Goal: Communication & Community: Ask a question

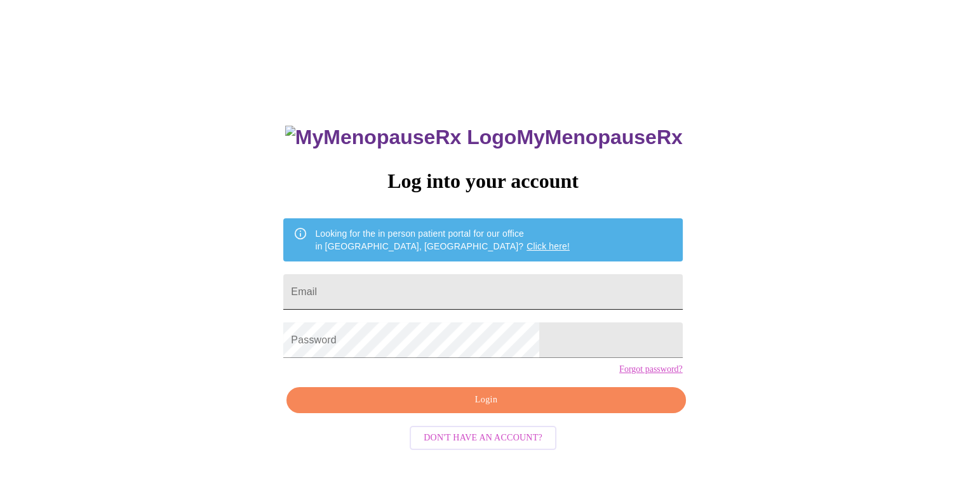
click at [424, 284] on input "Email" at bounding box center [482, 292] width 399 height 36
type input "drea.castle@gmail.com"
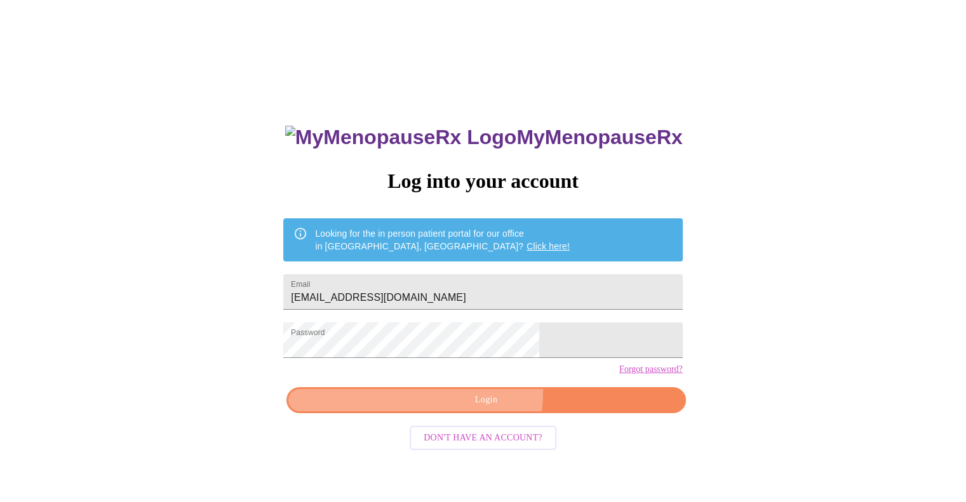
click at [457, 408] on span "Login" at bounding box center [486, 400] width 370 height 16
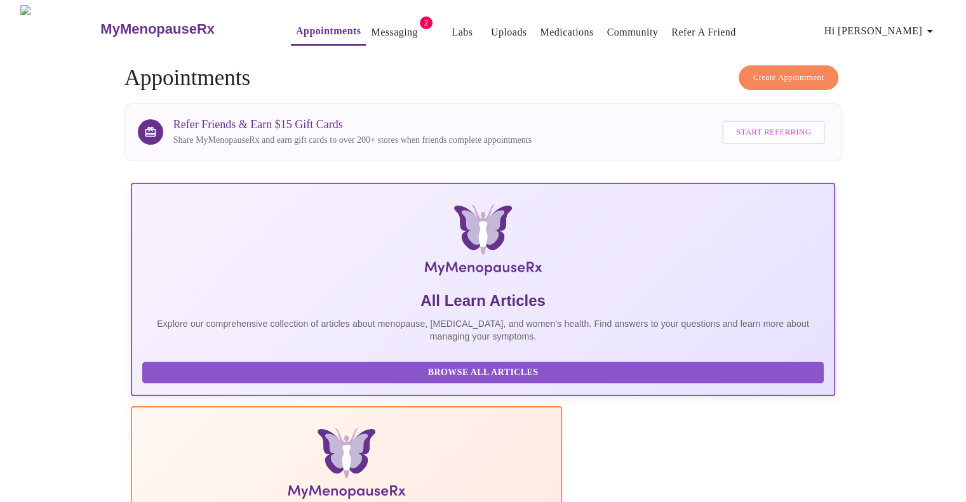
click at [381, 23] on link "Messaging" at bounding box center [394, 32] width 46 height 18
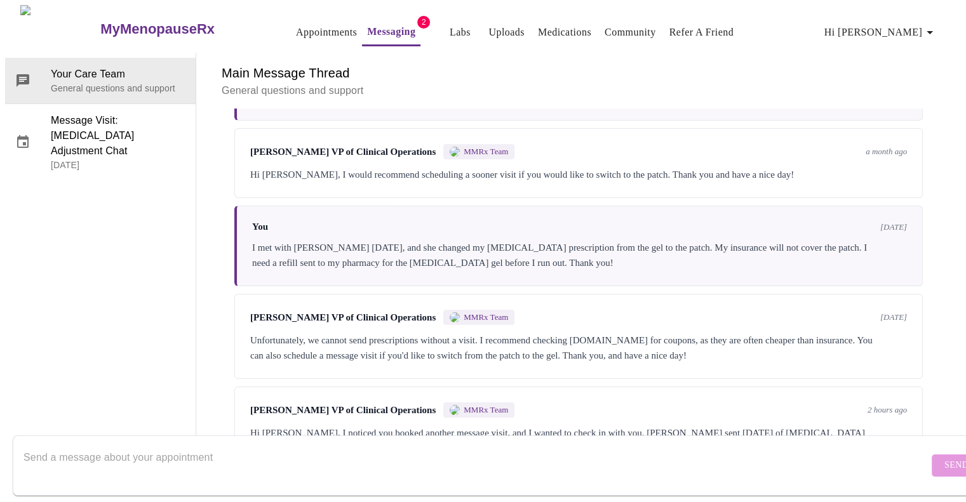
scroll to position [343, 0]
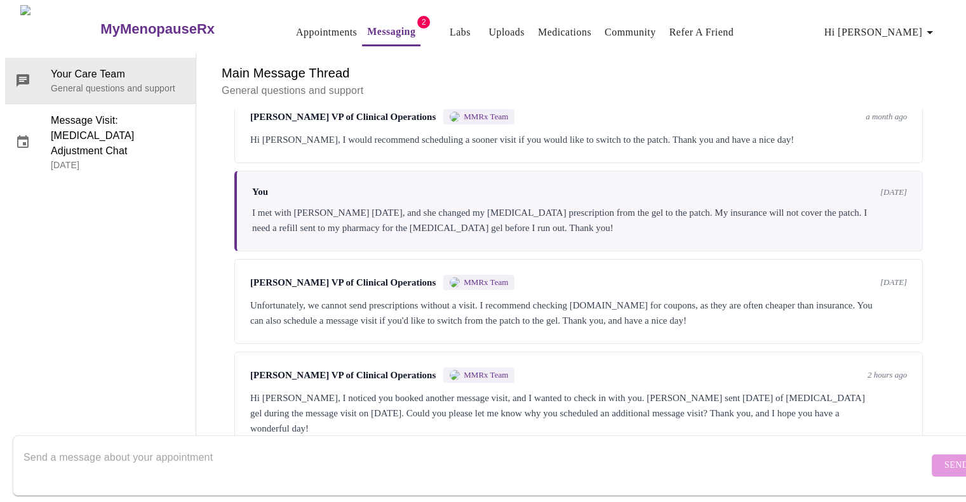
click at [566, 453] on textarea "Send a message about your appointment" at bounding box center [475, 465] width 905 height 41
type textarea "Because she sent in a prescription for a 90-day"
